Goal: Task Accomplishment & Management: Use online tool/utility

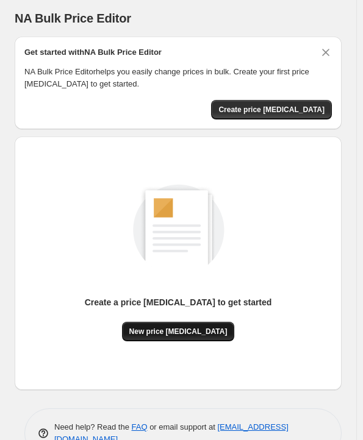
click at [201, 327] on span "New price [MEDICAL_DATA]" at bounding box center [178, 332] width 98 height 10
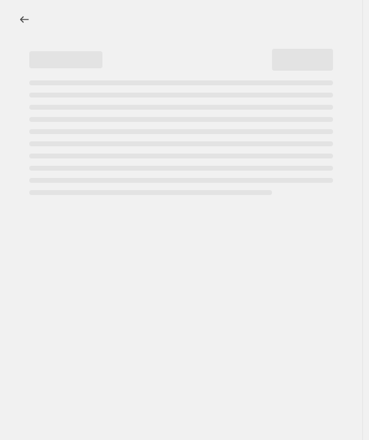
select select "percentage"
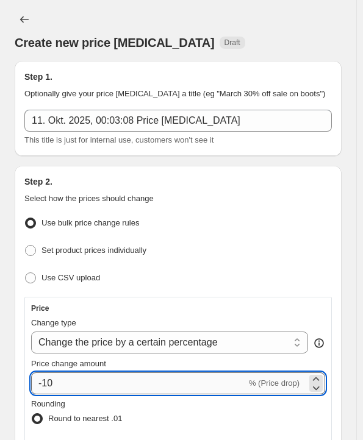
click at [163, 375] on input "-10" at bounding box center [138, 384] width 215 height 22
type input "-1"
type input "-25"
click at [255, 264] on ul "Use bulk price change rules Set product prices individually Use CSV upload" at bounding box center [177, 251] width 307 height 73
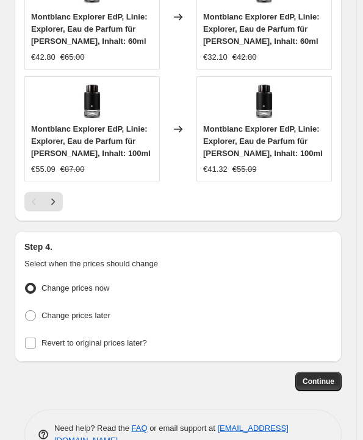
scroll to position [1470, 0]
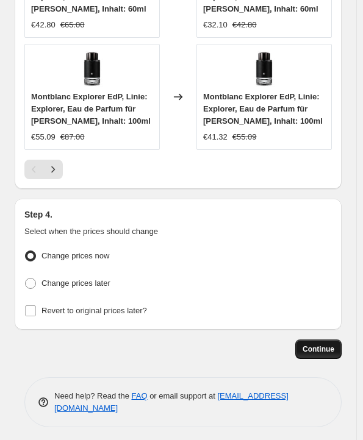
click at [308, 348] on button "Continue" at bounding box center [318, 350] width 46 height 20
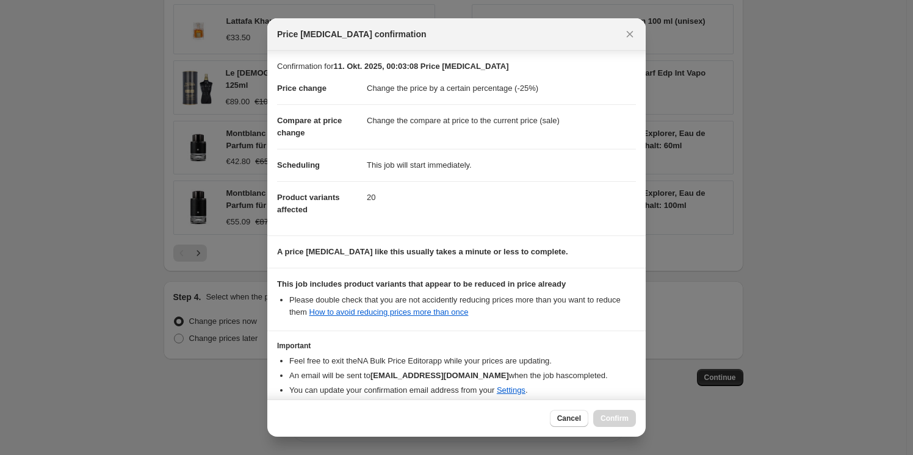
scroll to position [57, 0]
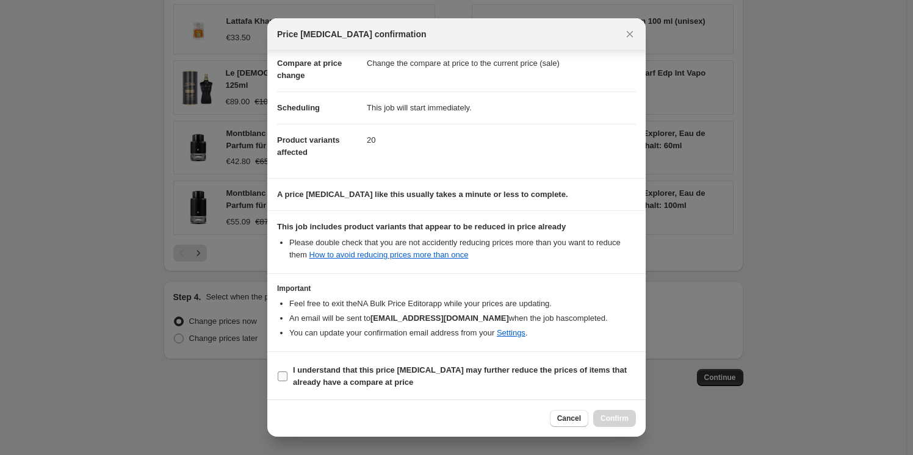
click at [368, 365] on b "I understand that this price [MEDICAL_DATA] may further reduce the prices of it…" at bounding box center [460, 375] width 334 height 21
click at [287, 371] on input "I understand that this price [MEDICAL_DATA] may further reduce the prices of it…" at bounding box center [283, 376] width 10 height 10
checkbox input "true"
click at [368, 415] on span "Confirm" at bounding box center [614, 419] width 28 height 10
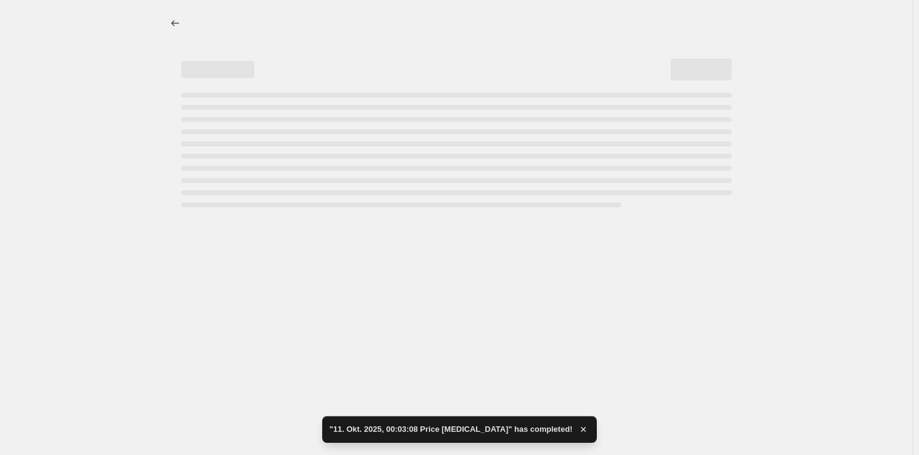
select select "percentage"
